Goal: Information Seeking & Learning: Learn about a topic

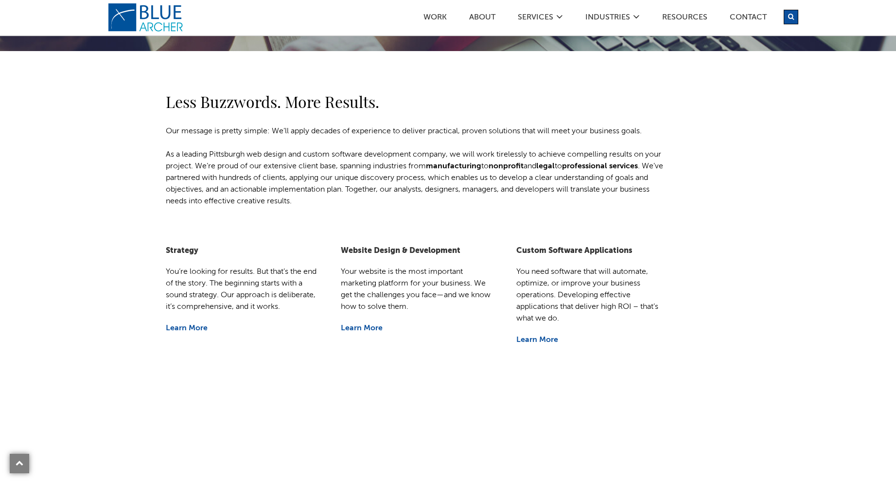
scroll to position [292, 0]
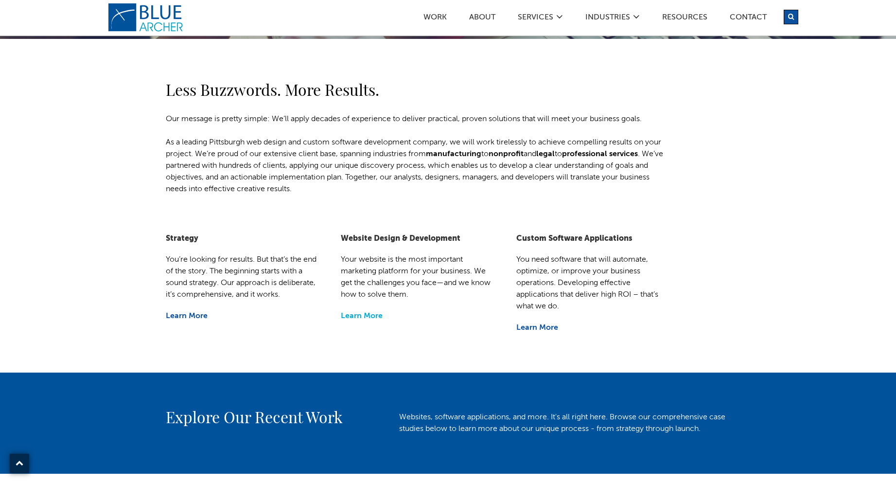
click at [347, 319] on link "Learn More" at bounding box center [362, 316] width 42 height 8
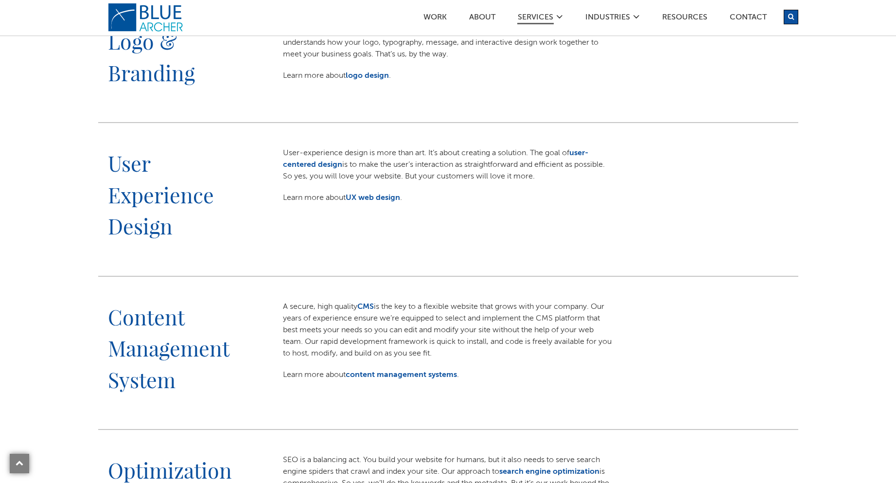
scroll to position [486, 0]
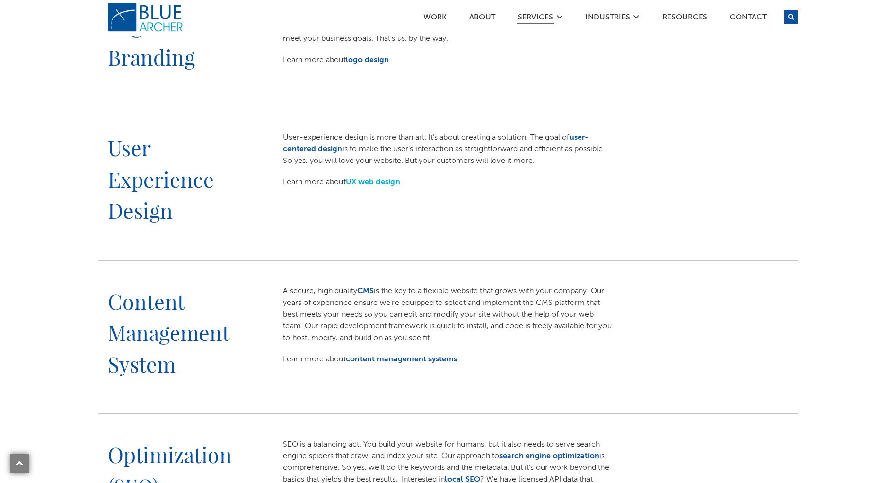
click at [377, 184] on link "UX web design" at bounding box center [373, 182] width 54 height 8
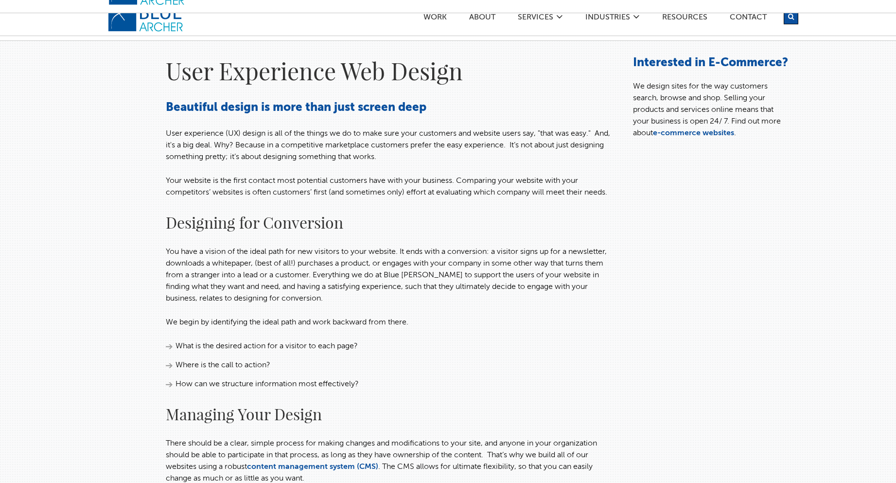
scroll to position [49, 0]
